Goal: Obtain resource: Download file/media

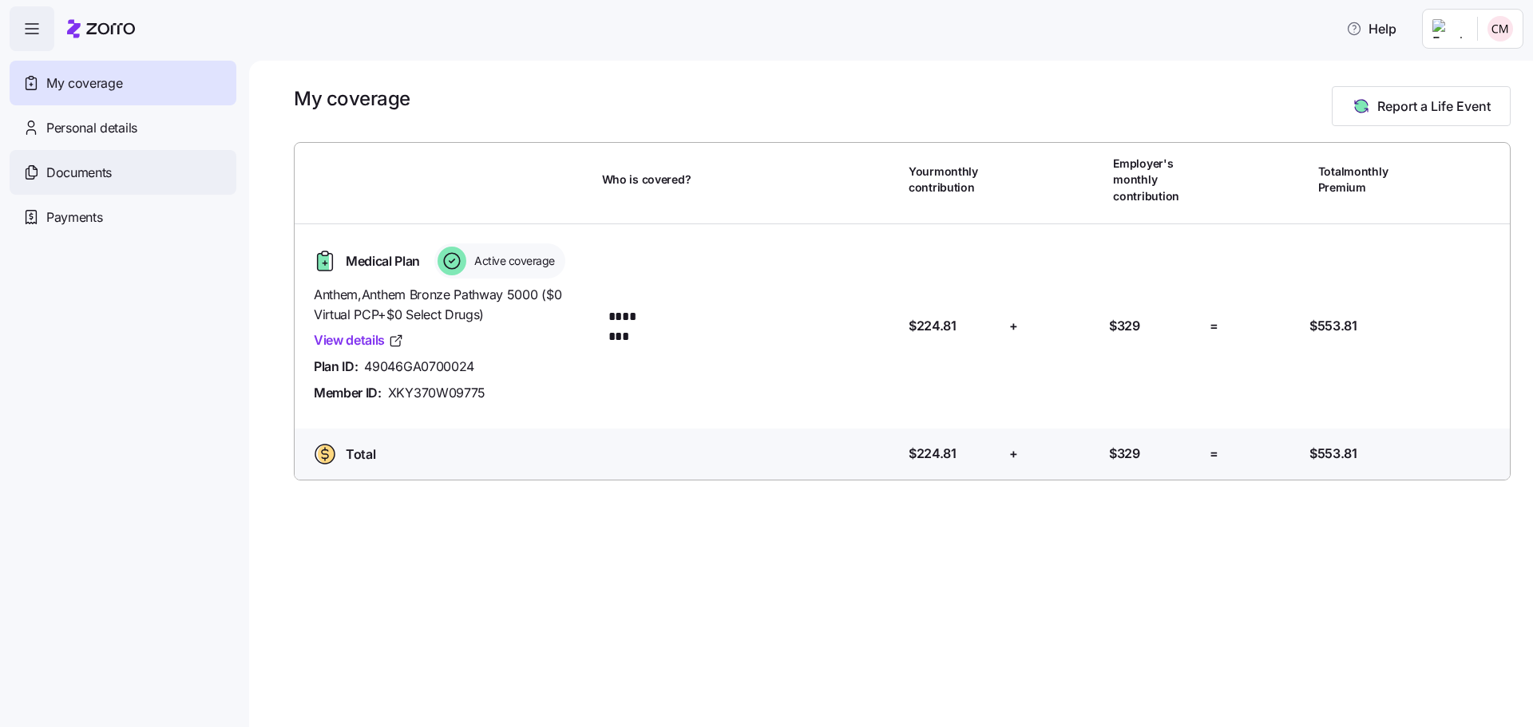
click at [109, 174] on span "Documents" at bounding box center [78, 173] width 65 height 20
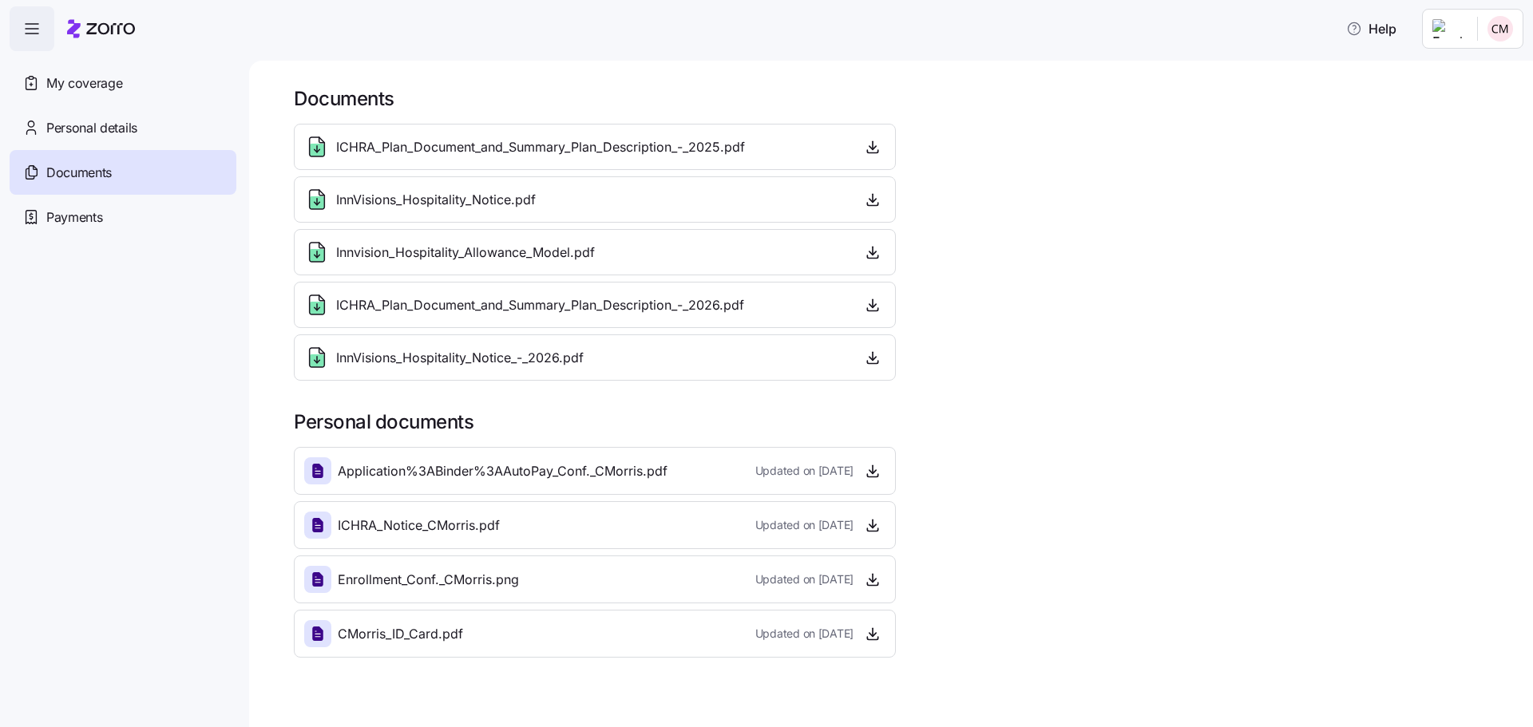
click at [393, 636] on span "CMorris_ID_Card.pdf" at bounding box center [400, 634] width 125 height 20
click at [315, 638] on icon at bounding box center [317, 634] width 11 height 14
click at [802, 637] on span "Updated on [DATE]" at bounding box center [804, 634] width 98 height 16
click at [874, 632] on icon "button" at bounding box center [873, 634] width 16 height 16
click at [111, 125] on span "Personal details" at bounding box center [91, 128] width 91 height 20
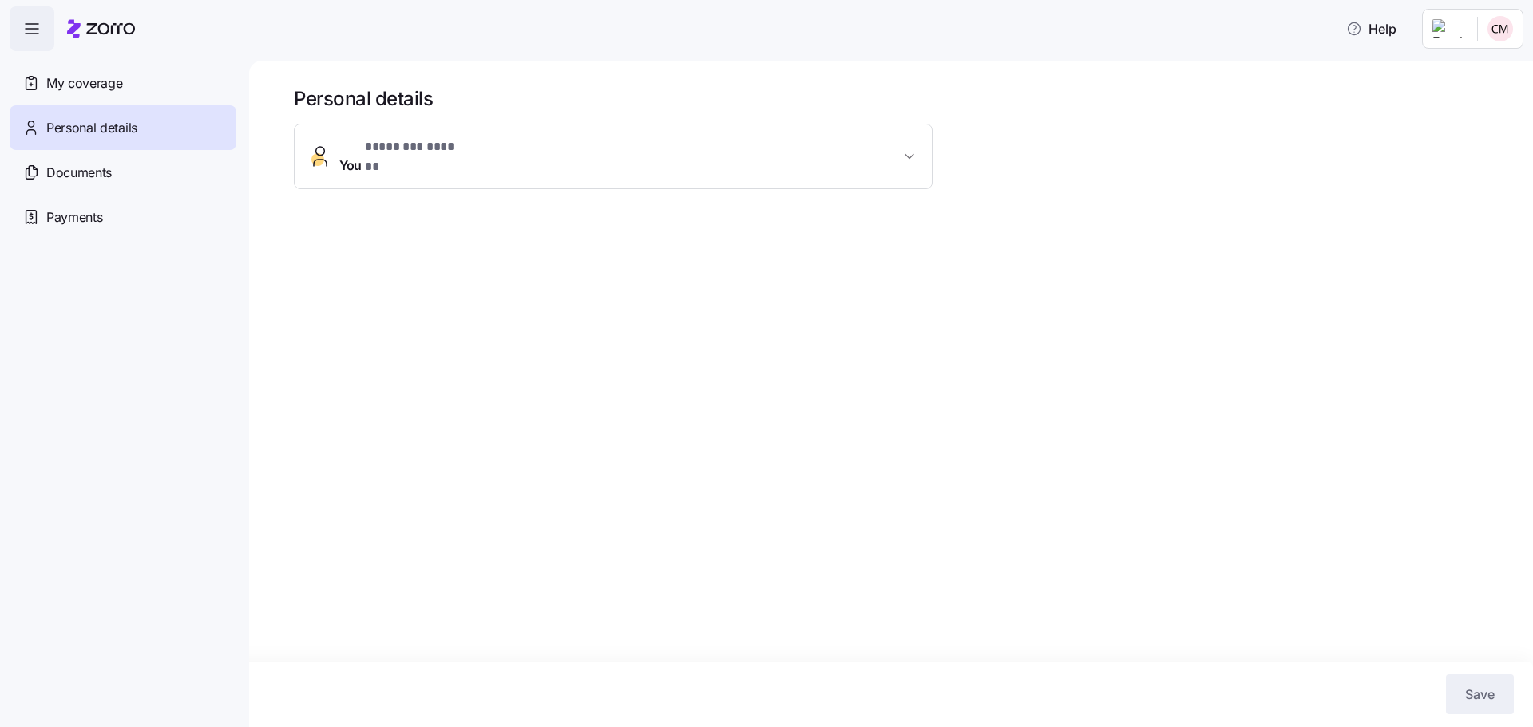
click at [109, 92] on span "My coverage" at bounding box center [84, 83] width 76 height 20
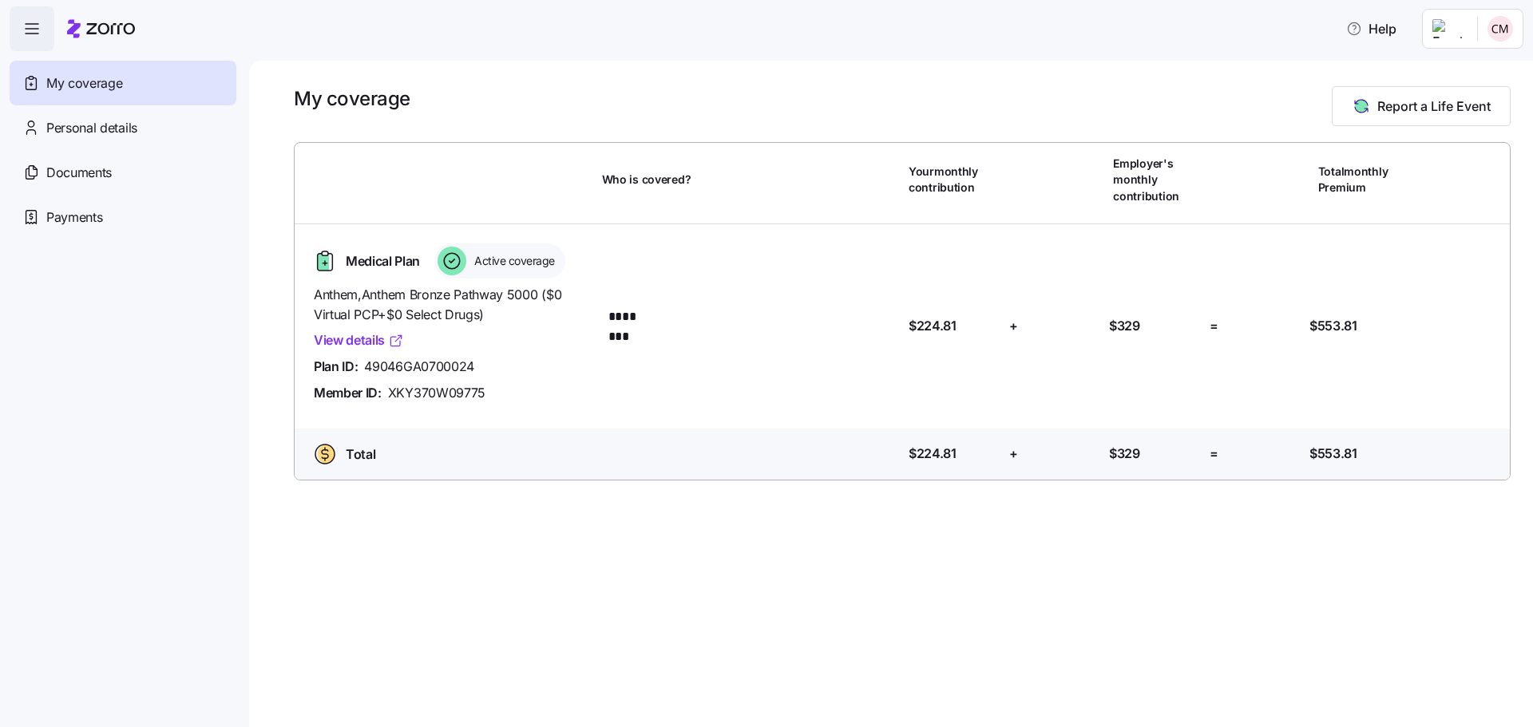
click at [378, 347] on link "View details" at bounding box center [359, 341] width 90 height 20
click at [57, 134] on span "Personal details" at bounding box center [91, 128] width 91 height 20
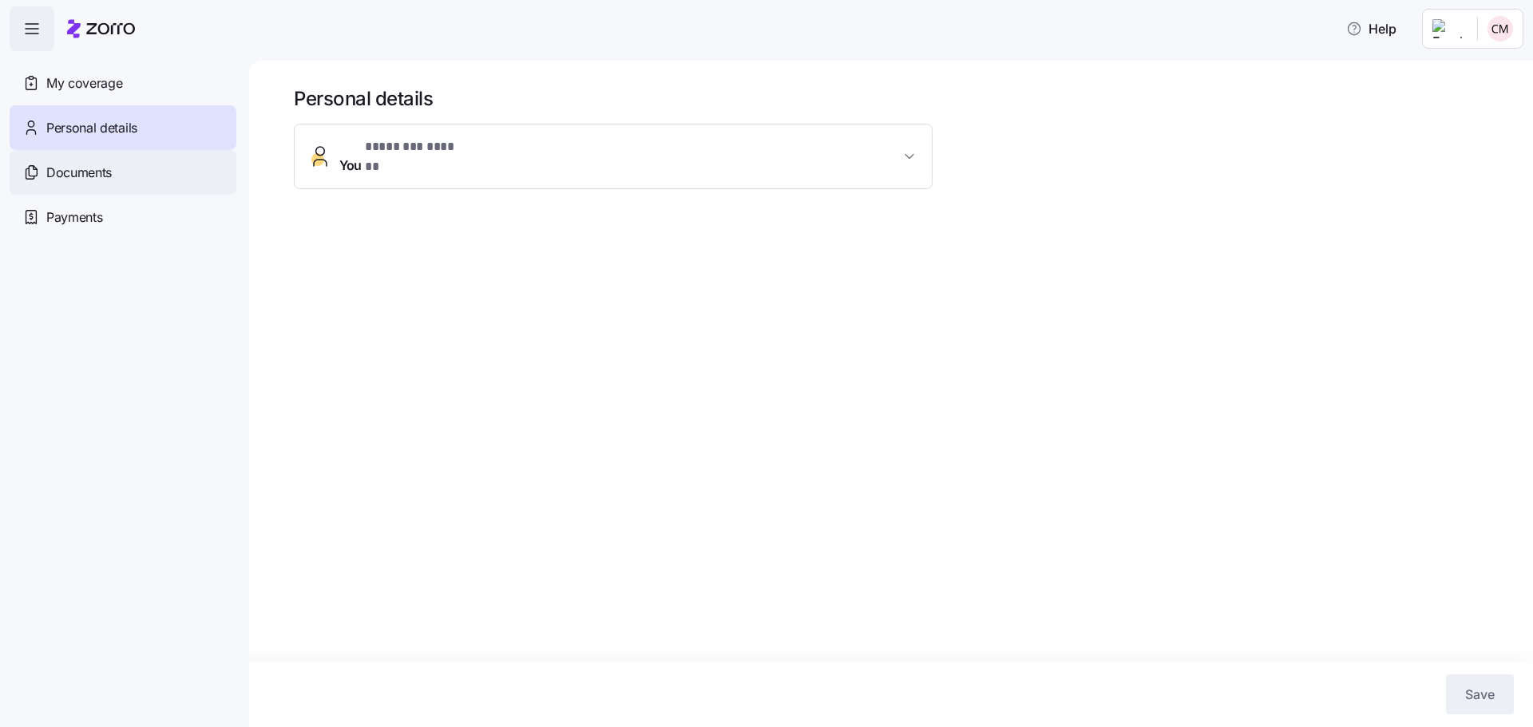
click at [74, 178] on span "Documents" at bounding box center [78, 173] width 65 height 20
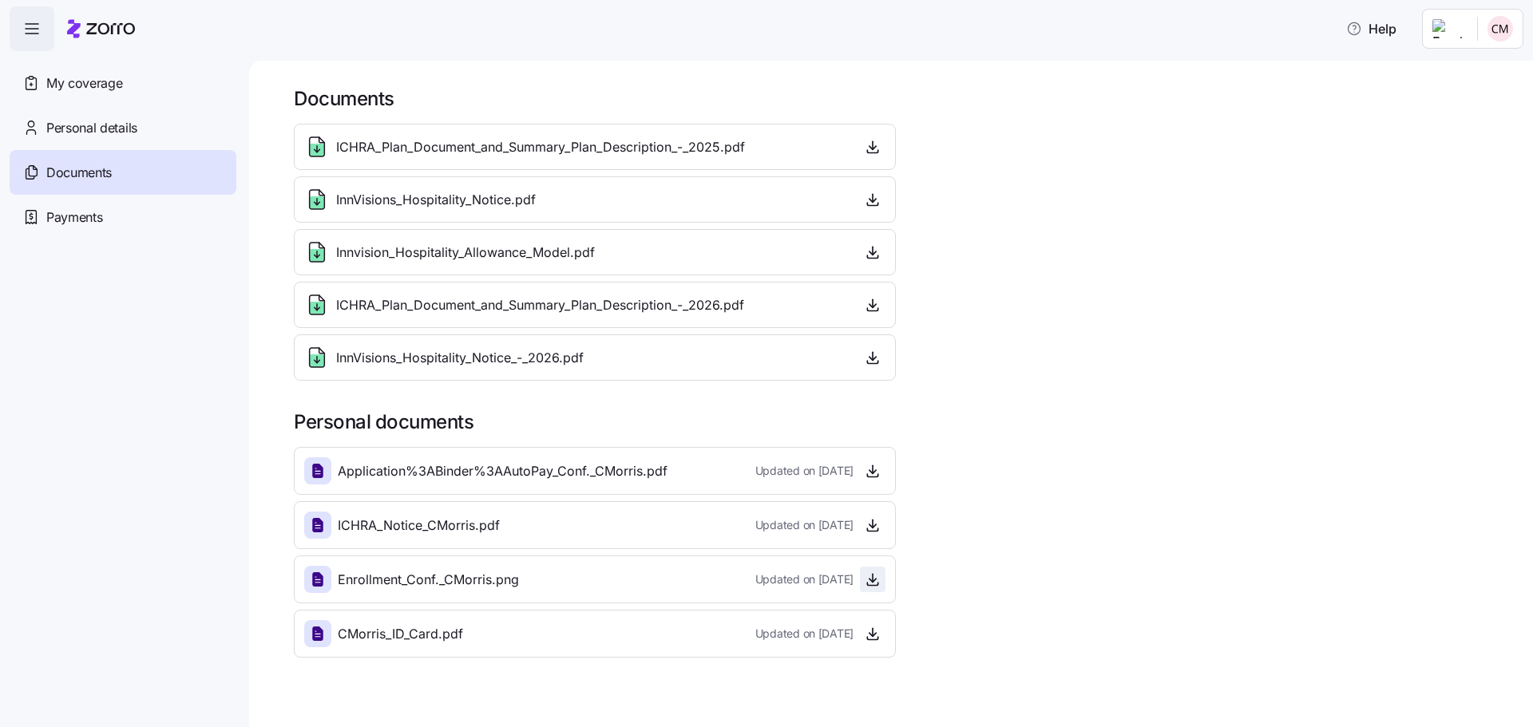
click at [874, 590] on span "button" at bounding box center [873, 580] width 24 height 24
click at [877, 577] on icon "button" at bounding box center [873, 580] width 16 height 16
click at [143, 93] on div "My coverage" at bounding box center [123, 83] width 227 height 45
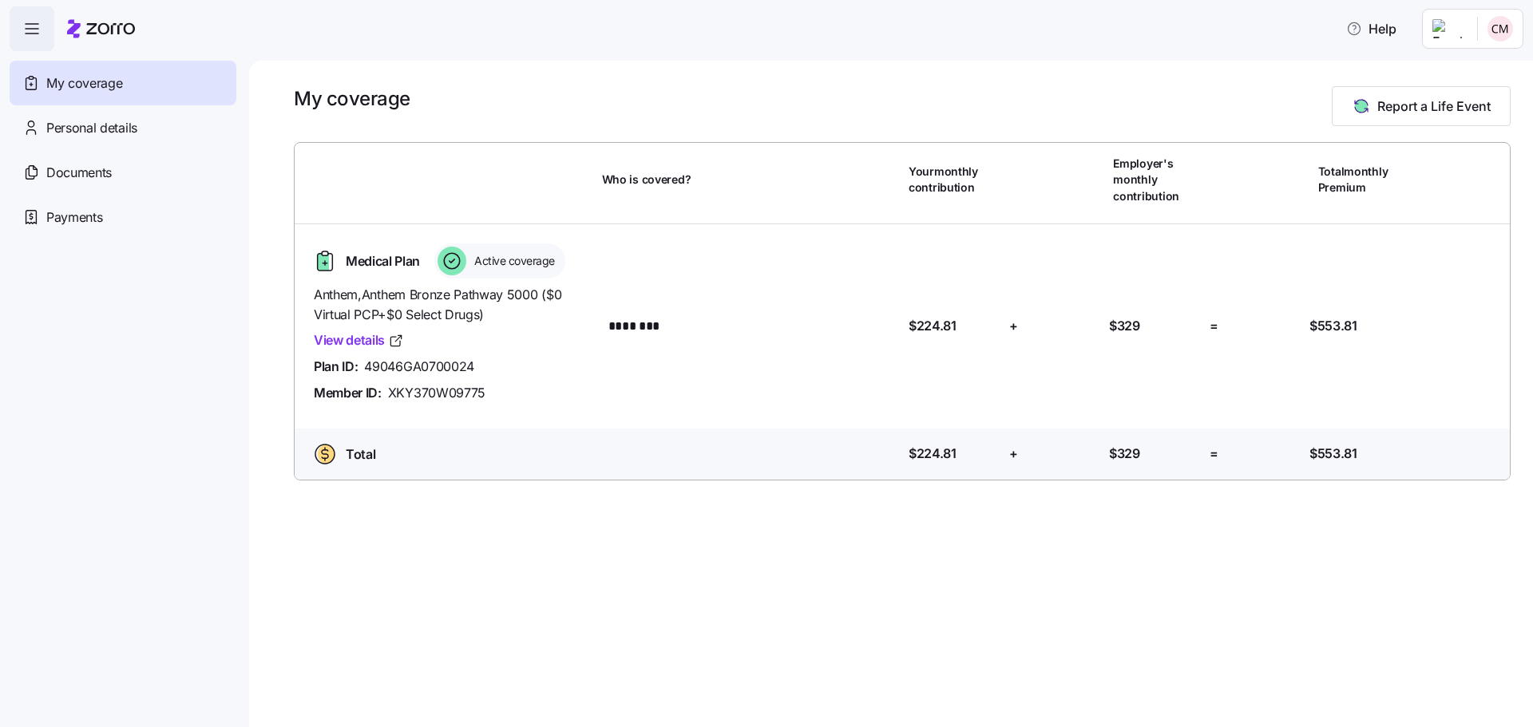
click at [22, 36] on icon "button" at bounding box center [31, 28] width 19 height 19
